Goal: Information Seeking & Learning: Learn about a topic

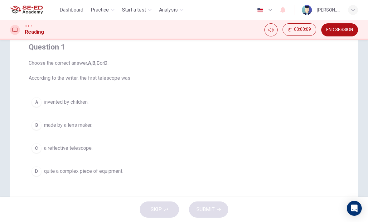
scroll to position [46, 0]
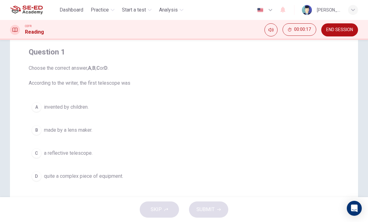
click at [42, 151] on button "C a reflective telescope." at bounding box center [184, 153] width 310 height 16
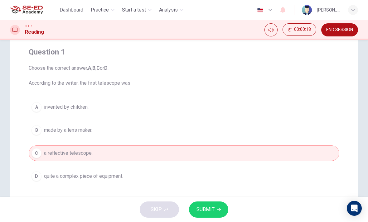
click at [40, 131] on div "B" at bounding box center [36, 130] width 10 height 10
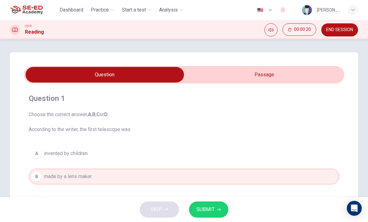
scroll to position [0, 0]
click at [288, 75] on input "checkbox" at bounding box center [104, 75] width 480 height 16
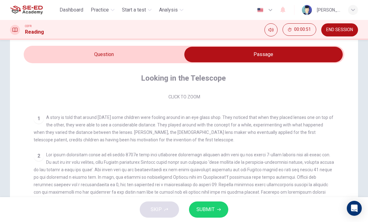
scroll to position [21, 0]
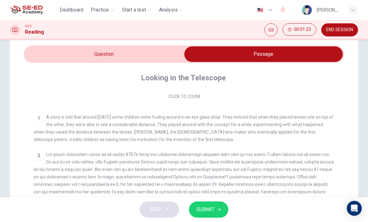
click at [154, 143] on div "1 A story is told that around [DATE] some children were fooling around in an ey…" at bounding box center [184, 128] width 301 height 30
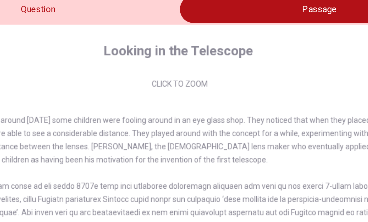
click at [104, 115] on span "A story is told that around [DATE] some children were fooling around in an eye …" at bounding box center [183, 128] width 299 height 27
click at [107, 115] on span "A story is told that around [DATE] some children were fooling around in an eye …" at bounding box center [183, 128] width 299 height 27
click at [103, 115] on span "A story is told that around [DATE] some children were fooling around in an eye …" at bounding box center [183, 128] width 299 height 27
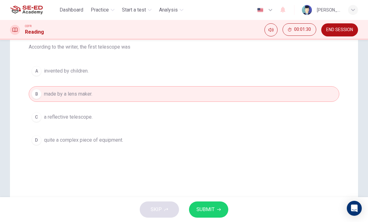
scroll to position [83, 0]
click at [142, 121] on button "C a reflective telescope." at bounding box center [184, 117] width 310 height 16
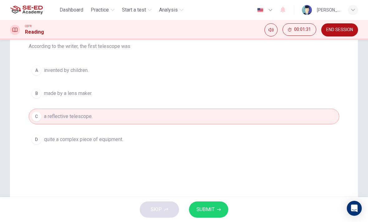
click at [118, 141] on span "quite a complex piece of equipment." at bounding box center [83, 139] width 79 height 7
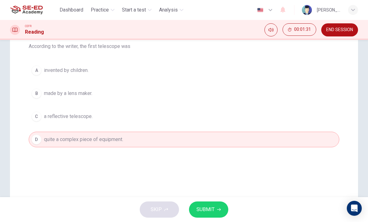
click at [119, 75] on button "A invented by children." at bounding box center [184, 71] width 310 height 16
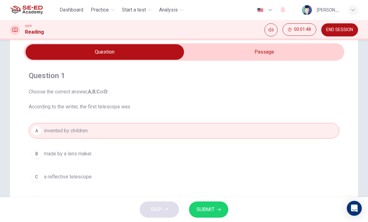
scroll to position [18, 0]
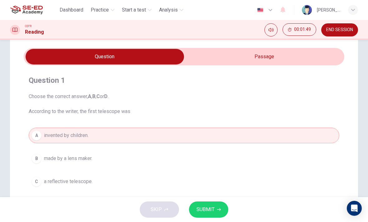
click at [224, 63] on input "checkbox" at bounding box center [104, 57] width 480 height 16
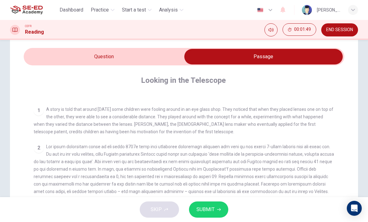
scroll to position [119, 0]
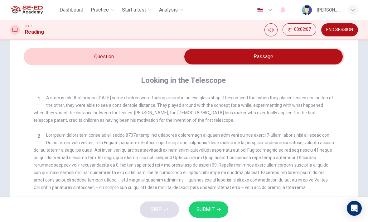
click at [117, 54] on input "checkbox" at bounding box center [263, 57] width 480 height 16
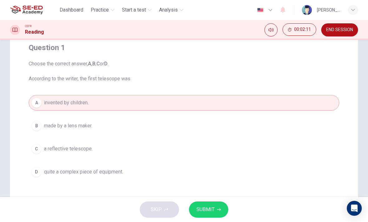
scroll to position [51, 0]
click at [114, 175] on button "D quite a complex piece of equipment." at bounding box center [184, 172] width 310 height 16
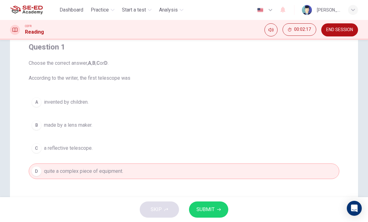
click at [197, 208] on span "SUBMIT" at bounding box center [205, 209] width 18 height 9
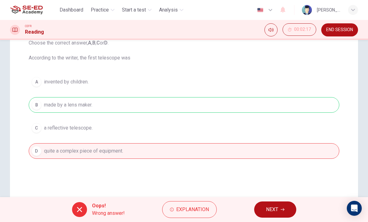
scroll to position [76, 0]
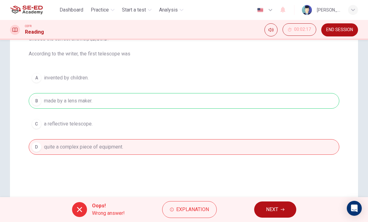
click at [265, 209] on button "NEXT" at bounding box center [275, 210] width 42 height 16
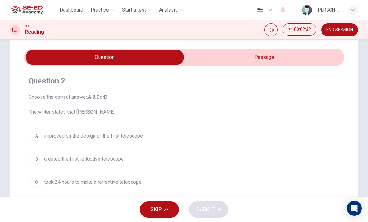
scroll to position [19, 0]
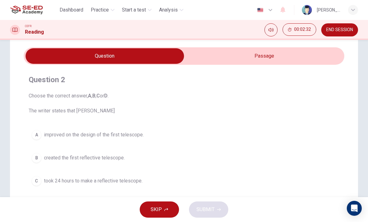
click at [235, 53] on input "checkbox" at bounding box center [104, 56] width 480 height 16
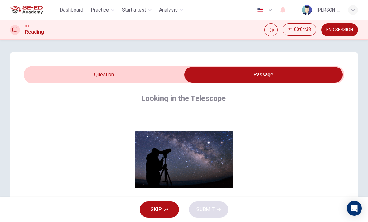
scroll to position [0, 0]
click at [139, 76] on input "checkbox" at bounding box center [263, 75] width 480 height 16
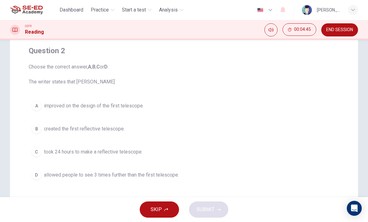
scroll to position [48, 0]
click at [107, 130] on span "created the first reflective telescope." at bounding box center [84, 128] width 81 height 7
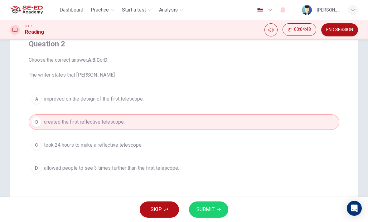
scroll to position [55, 0]
click at [123, 103] on button "A improved on the design of the first telescope." at bounding box center [184, 99] width 310 height 16
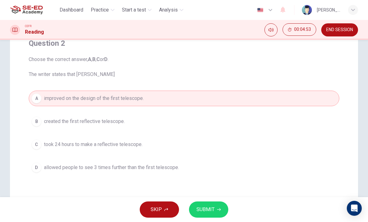
click at [215, 211] on button "SUBMIT" at bounding box center [208, 210] width 39 height 16
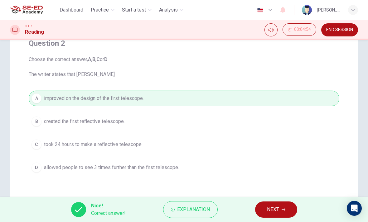
click at [280, 212] on button "NEXT" at bounding box center [276, 210] width 42 height 16
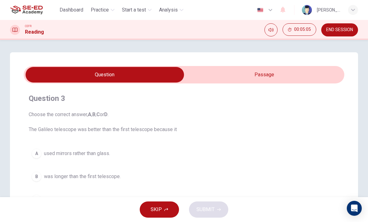
scroll to position [0, 0]
click at [259, 73] on input "checkbox" at bounding box center [104, 75] width 480 height 16
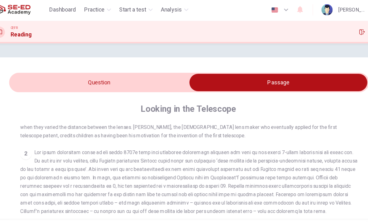
scroll to position [138, 0]
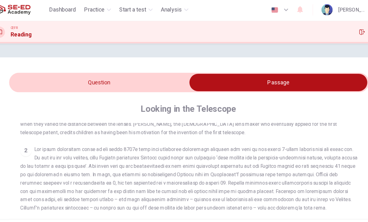
click at [112, 88] on div "Looking in the Telescope CLICK TO ZOOM Click to Zoom 1 A story is told that aro…" at bounding box center [184, 213] width 320 height 260
click at [123, 61] on div "Question 3 Choose the correct answer, A , B , C or D . The Galileo telescope wa…" at bounding box center [184, 199] width 348 height 295
click at [142, 78] on input "checkbox" at bounding box center [263, 75] width 480 height 16
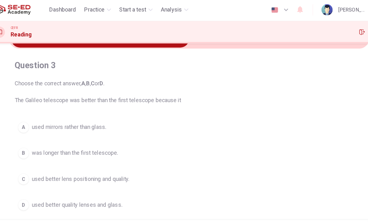
scroll to position [41, 0]
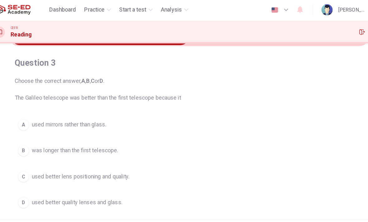
click at [118, 159] on button "C used better lens positioning and quality." at bounding box center [184, 159] width 310 height 16
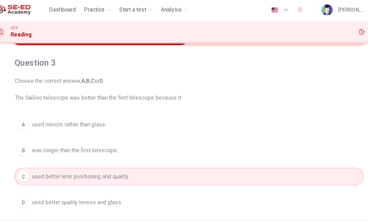
click at [198, 206] on span "SUBMIT" at bounding box center [205, 209] width 18 height 9
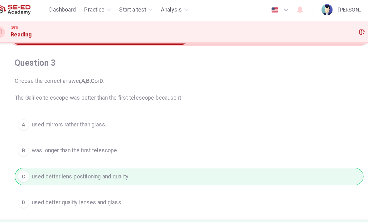
click at [267, 207] on span "NEXT" at bounding box center [273, 209] width 12 height 9
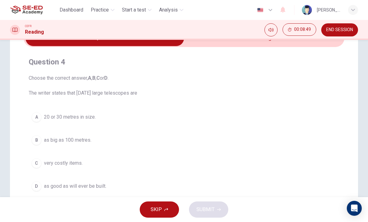
scroll to position [18, 0]
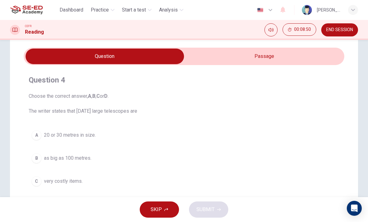
click at [297, 31] on span "00:08:50" at bounding box center [302, 29] width 17 height 5
click at [309, 29] on icon "Show" at bounding box center [309, 29] width 5 height 5
click at [284, 57] on input "checkbox" at bounding box center [104, 57] width 480 height 16
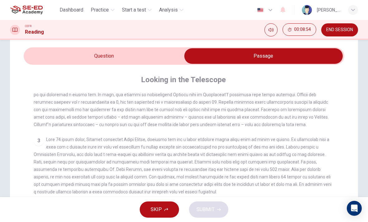
scroll to position [182, 0]
click at [54, 63] on input "checkbox" at bounding box center [263, 56] width 480 height 16
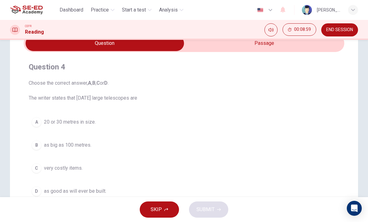
scroll to position [33, 0]
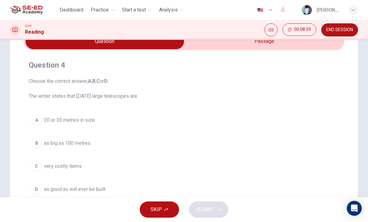
click at [48, 118] on span "20 or 30 metres in size." at bounding box center [70, 120] width 52 height 7
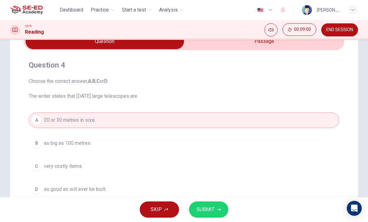
click at [210, 210] on span "SUBMIT" at bounding box center [205, 209] width 18 height 9
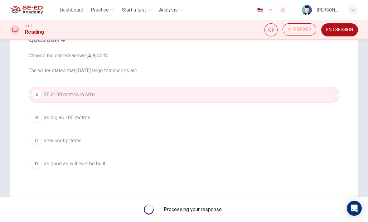
scroll to position [60, 0]
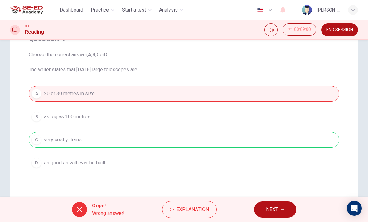
click at [279, 216] on button "NEXT" at bounding box center [275, 210] width 42 height 16
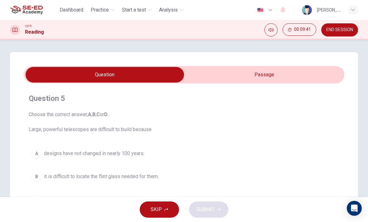
scroll to position [0, 0]
click at [297, 74] on input "checkbox" at bounding box center [104, 75] width 480 height 16
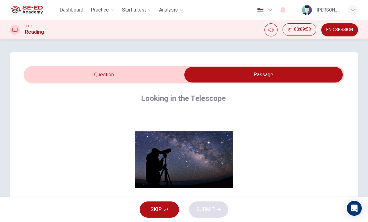
click at [163, 76] on input "checkbox" at bounding box center [263, 75] width 480 height 16
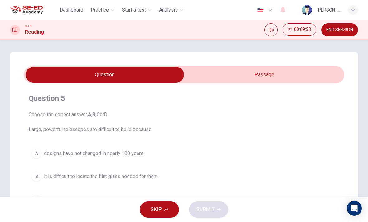
click at [276, 76] on input "checkbox" at bounding box center [104, 75] width 480 height 16
checkbox input "true"
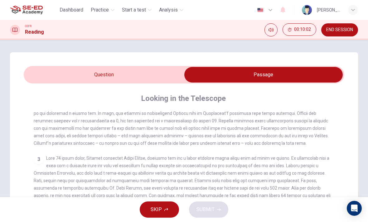
scroll to position [191, 0]
click at [104, 7] on span "Practice" at bounding box center [100, 9] width 18 height 7
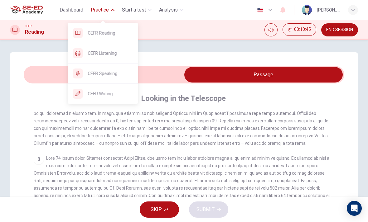
click at [111, 57] on span "CEFR Listening" at bounding box center [110, 53] width 45 height 7
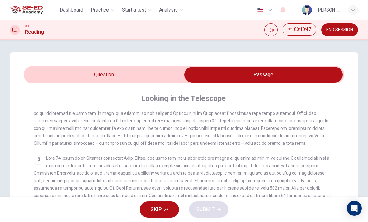
click at [102, 9] on span "Practice" at bounding box center [100, 9] width 18 height 7
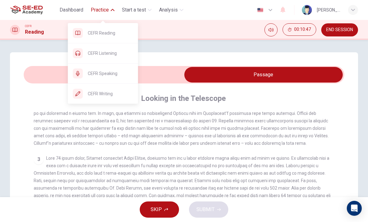
click at [78, 52] on icon at bounding box center [77, 53] width 5 height 5
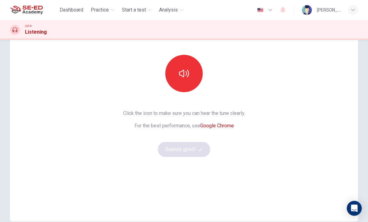
scroll to position [58, 0]
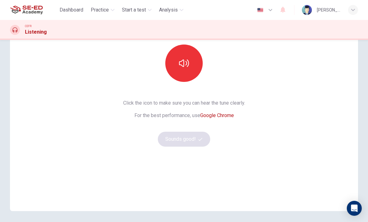
click at [191, 58] on button "button" at bounding box center [183, 63] width 37 height 37
click at [194, 137] on button "Sounds good!" at bounding box center [184, 139] width 52 height 15
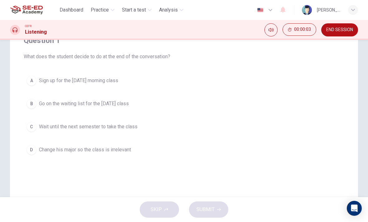
scroll to position [60, 0]
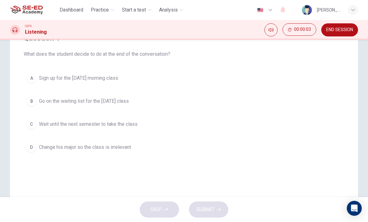
click at [164, 204] on div "SKIP SUBMIT" at bounding box center [184, 209] width 368 height 25
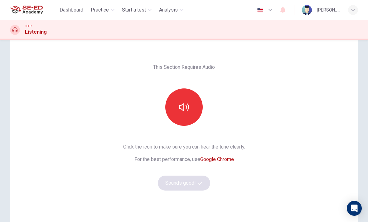
scroll to position [18, 0]
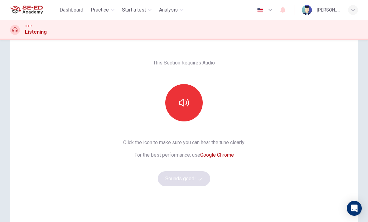
click at [191, 106] on button "button" at bounding box center [183, 102] width 37 height 37
click at [198, 182] on button "Sounds good!" at bounding box center [184, 178] width 52 height 15
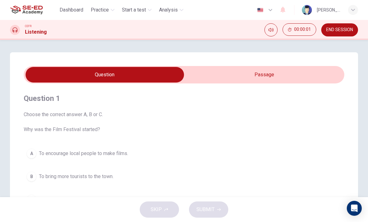
scroll to position [0, 0]
click at [264, 74] on input "checkbox" at bounding box center [104, 75] width 480 height 16
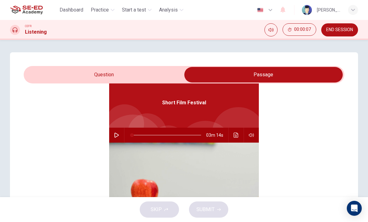
click at [164, 75] on input "checkbox" at bounding box center [263, 75] width 480 height 16
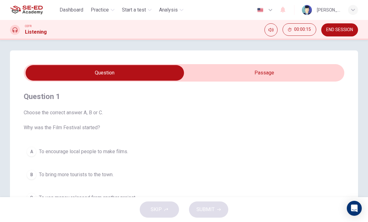
scroll to position [2, 0]
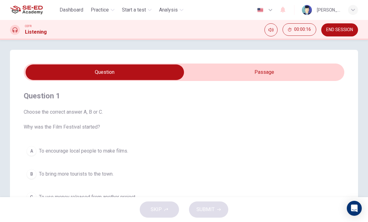
click at [279, 72] on input "checkbox" at bounding box center [104, 72] width 480 height 16
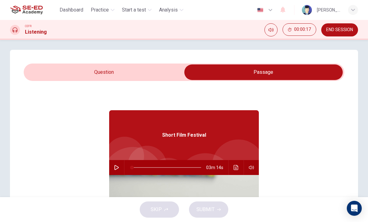
click at [151, 75] on input "checkbox" at bounding box center [263, 72] width 480 height 16
checkbox input "false"
